Goal: Task Accomplishment & Management: Complete application form

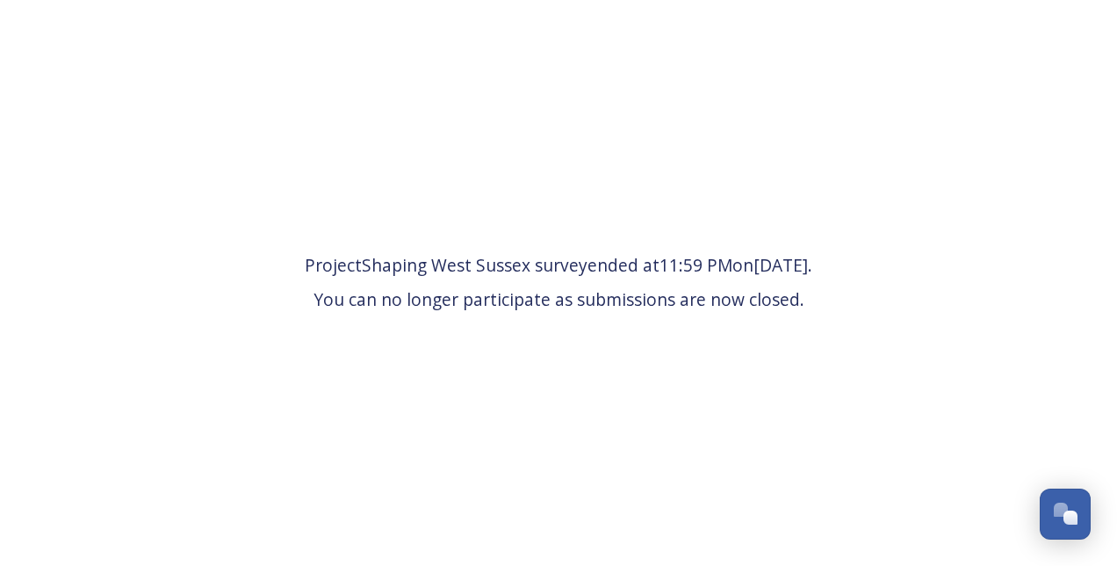
click at [603, 341] on div "Project Shaping West Sussex survey ended at 11:59 PM [DATE] . You can no longer…" at bounding box center [558, 283] width 1117 height 566
